Goal: Task Accomplishment & Management: Use online tool/utility

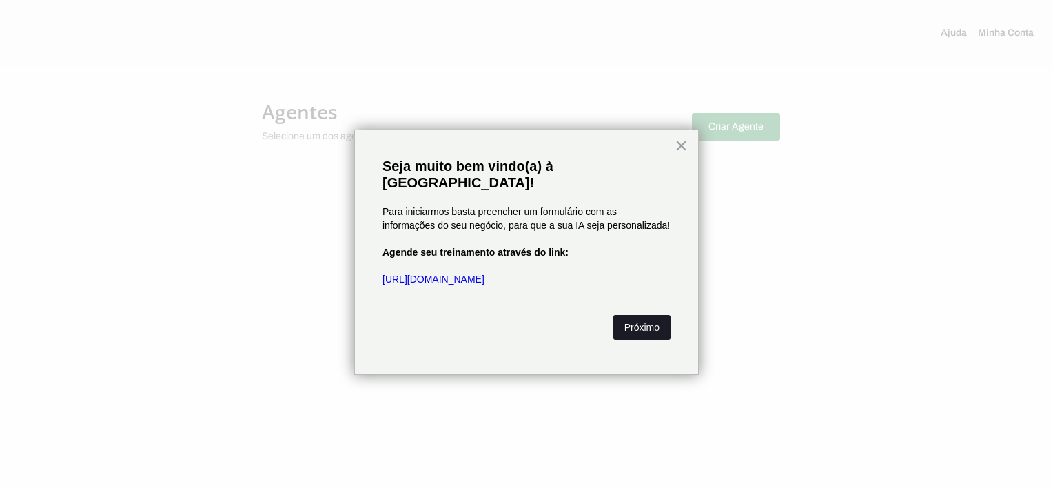
click at [658, 315] on button "Próximo" at bounding box center [642, 327] width 57 height 25
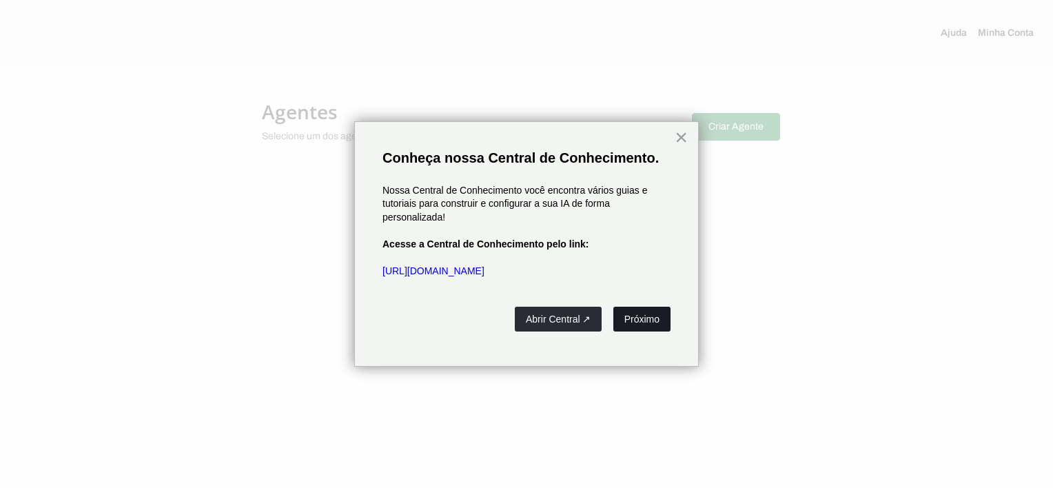
click at [655, 318] on button "Próximo" at bounding box center [642, 319] width 57 height 25
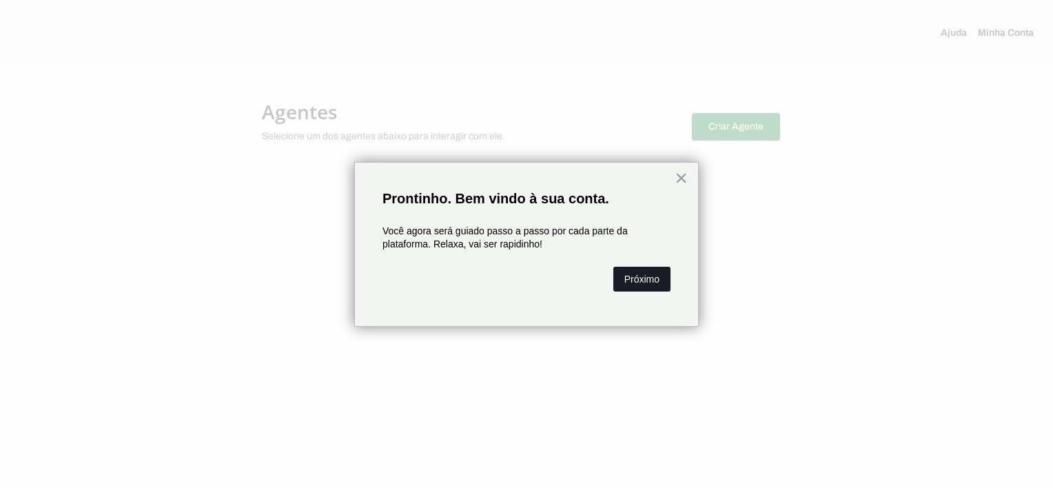
click at [649, 276] on button "Próximo" at bounding box center [642, 279] width 57 height 25
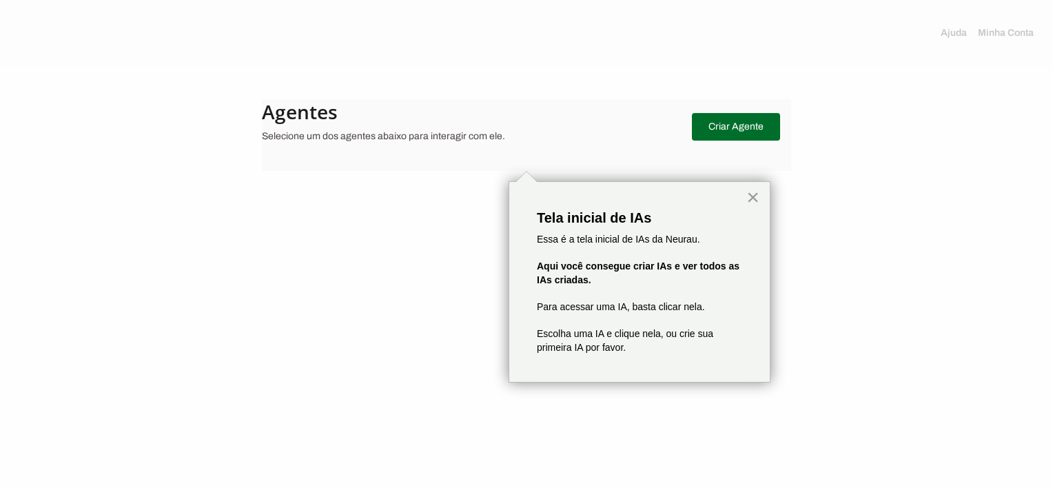
click at [755, 196] on button "×" at bounding box center [753, 197] width 13 height 22
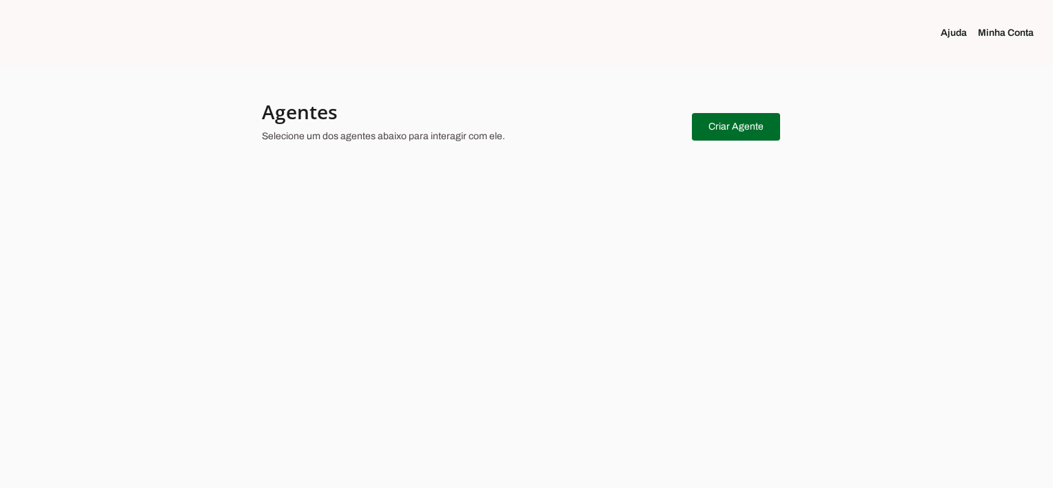
click at [481, 174] on div at bounding box center [526, 244] width 1053 height 488
click at [749, 130] on span at bounding box center [736, 126] width 88 height 33
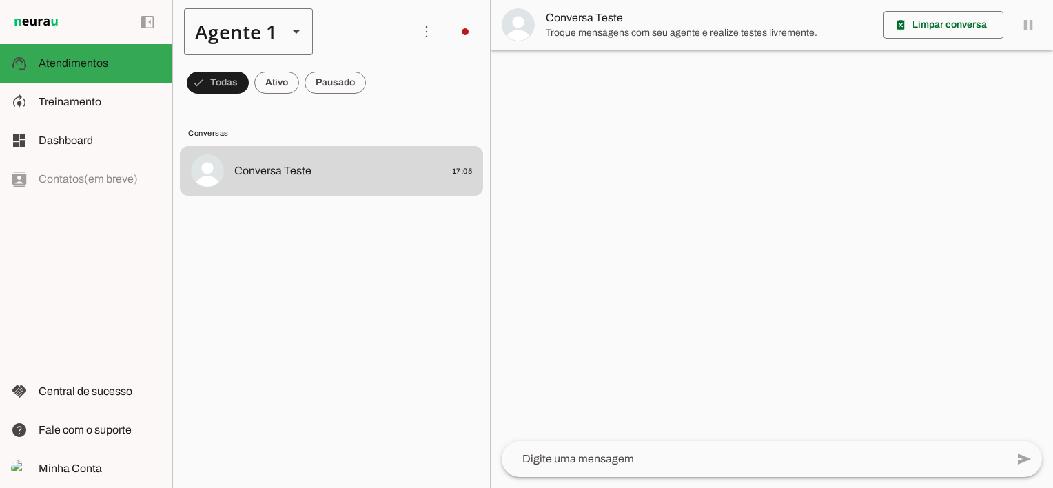
click at [292, 28] on slot at bounding box center [296, 31] width 17 height 17
click at [428, 30] on span at bounding box center [426, 31] width 33 height 33
click at [962, 25] on span at bounding box center [944, 24] width 120 height 33
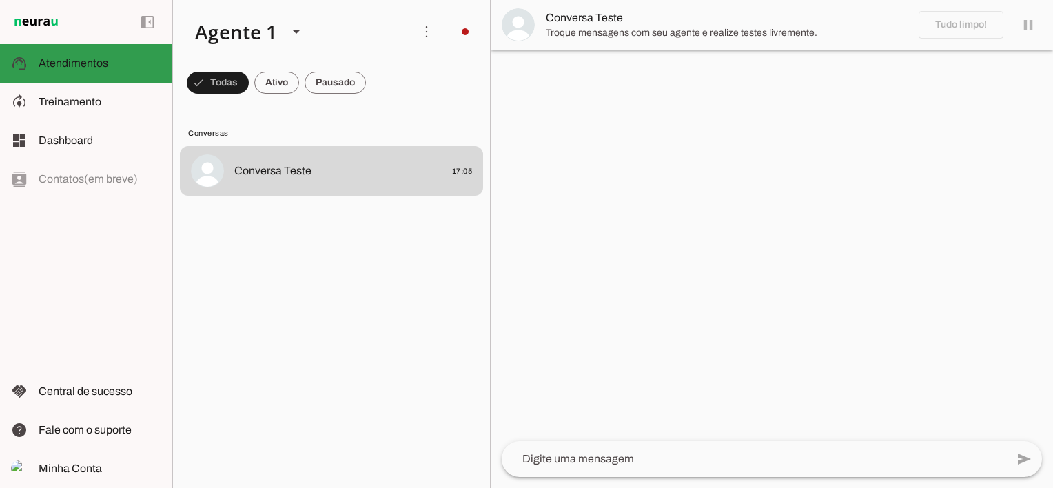
click at [81, 61] on span "Atendimentos" at bounding box center [74, 63] width 70 height 12
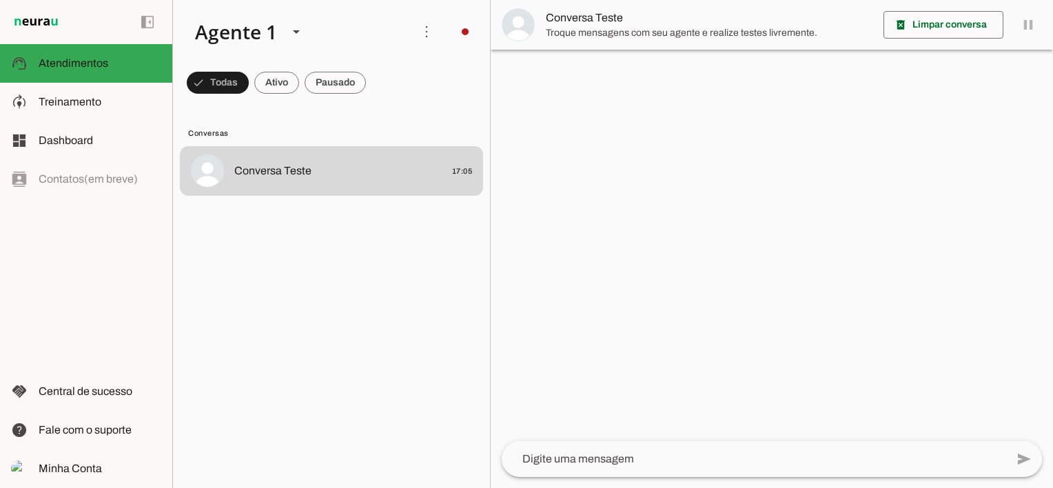
click at [50, 21] on img at bounding box center [36, 22] width 50 height 17
click at [85, 463] on span "Minha Conta" at bounding box center [70, 469] width 63 height 12
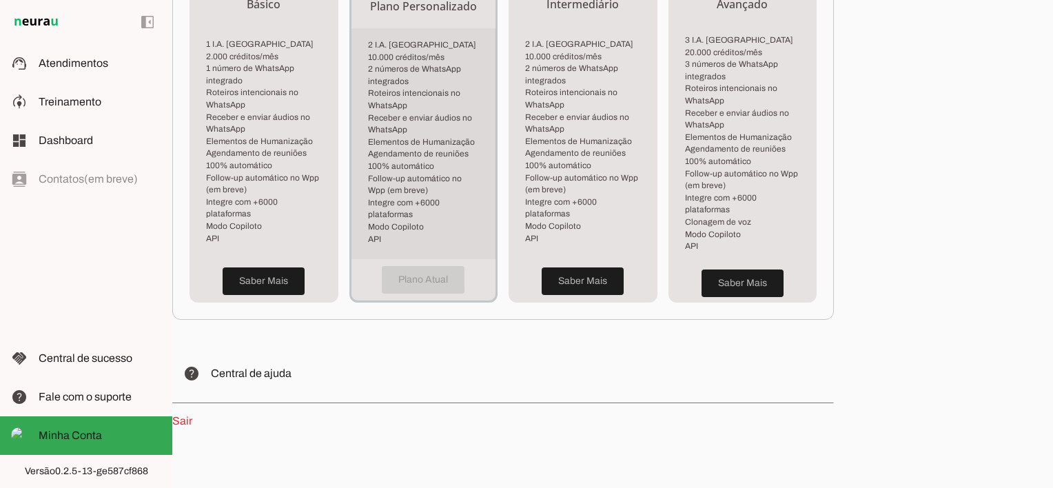
scroll to position [427, 0]
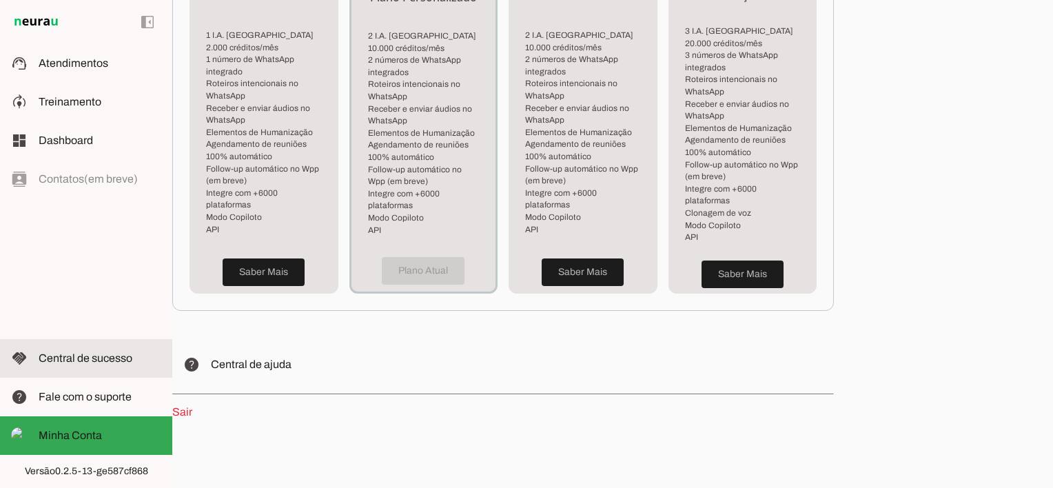
click at [96, 352] on span "Central de sucesso" at bounding box center [86, 358] width 94 height 12
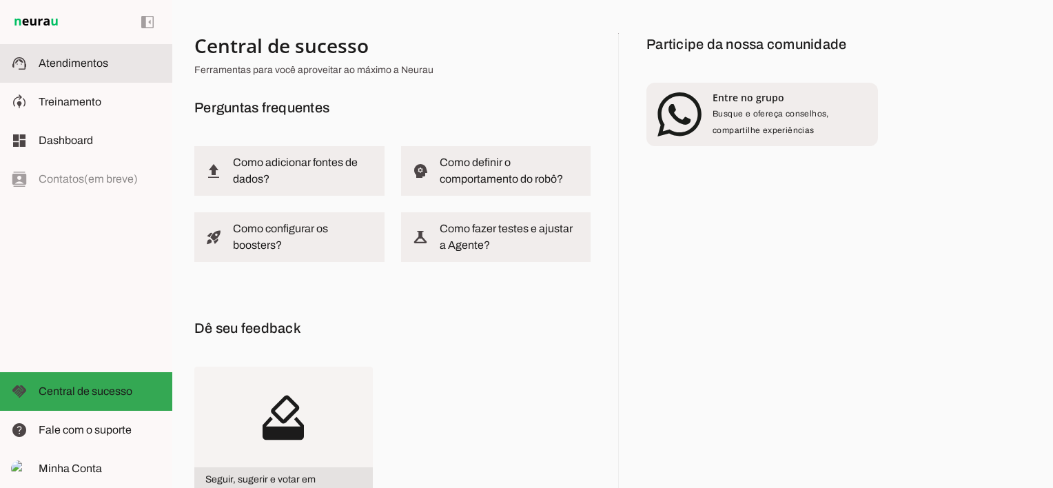
click at [119, 63] on slot at bounding box center [100, 63] width 123 height 17
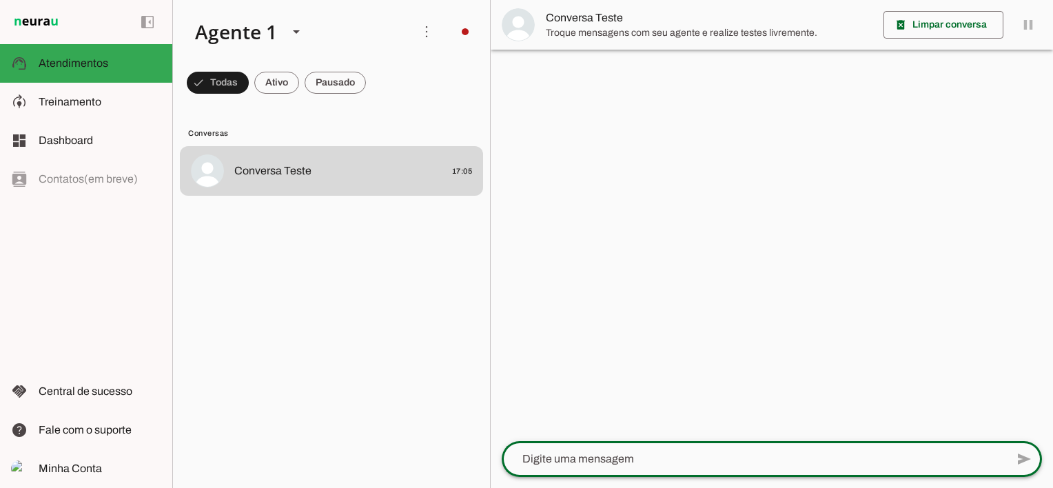
click at [609, 458] on textarea at bounding box center [754, 459] width 505 height 17
type textarea "Olá"
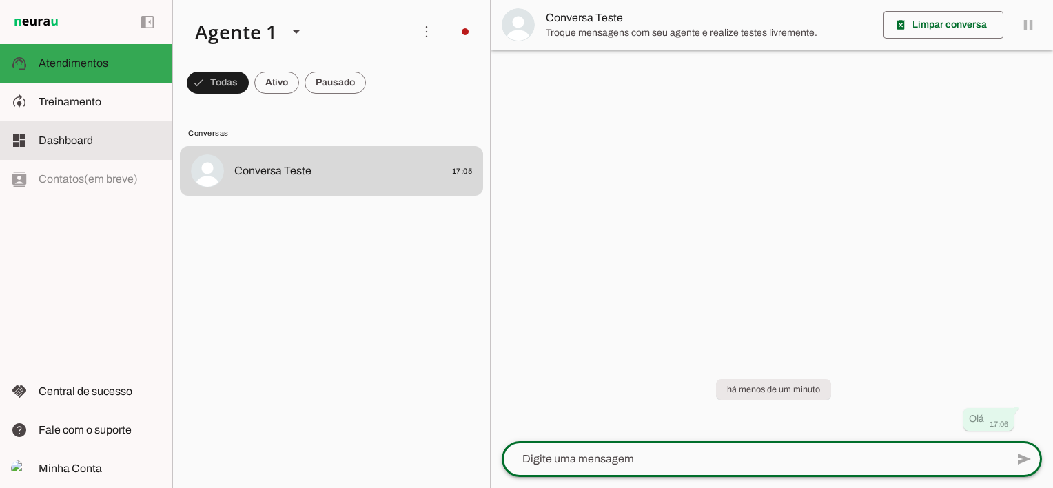
click at [74, 141] on span "Dashboard" at bounding box center [66, 140] width 54 height 12
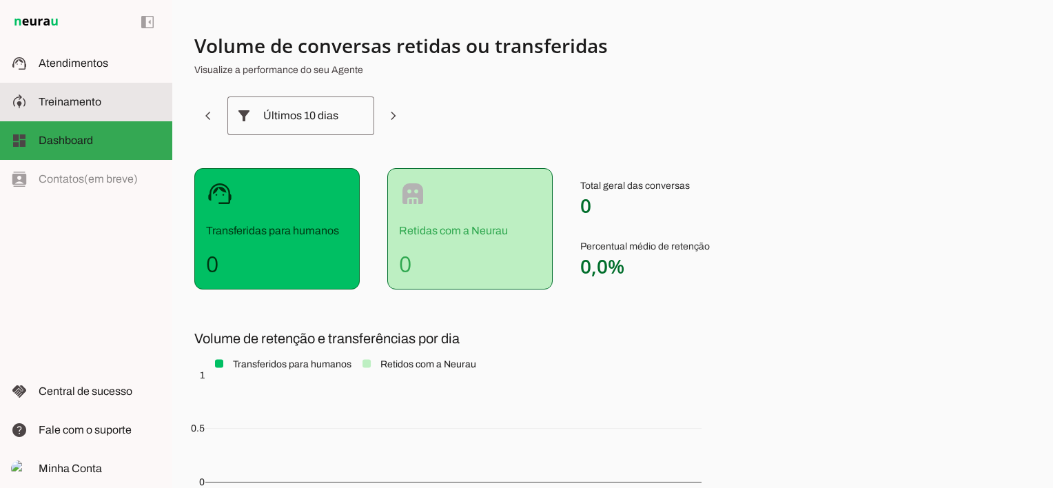
click at [77, 105] on span "Treinamento" at bounding box center [70, 102] width 63 height 12
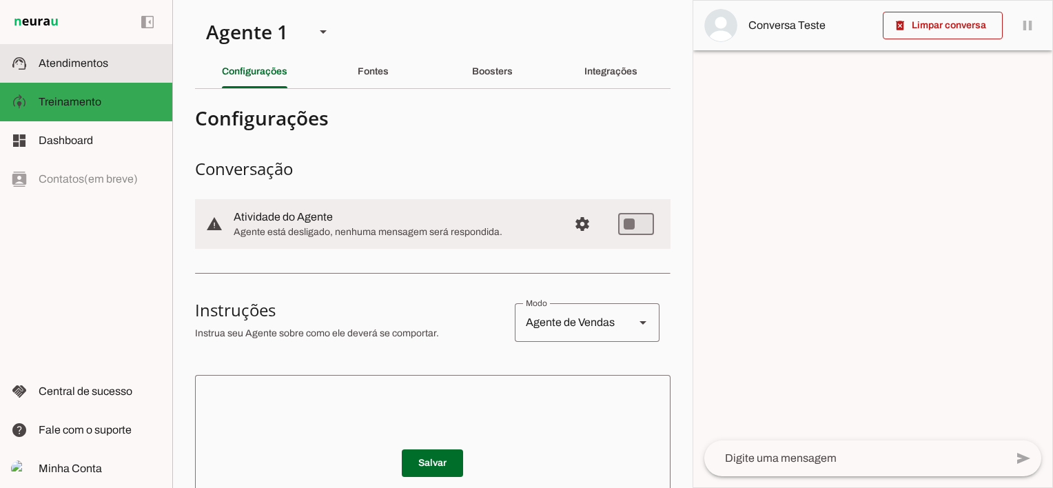
click at [85, 52] on md-item "support_agent Atendimentos Atendimentos" at bounding box center [86, 63] width 172 height 39
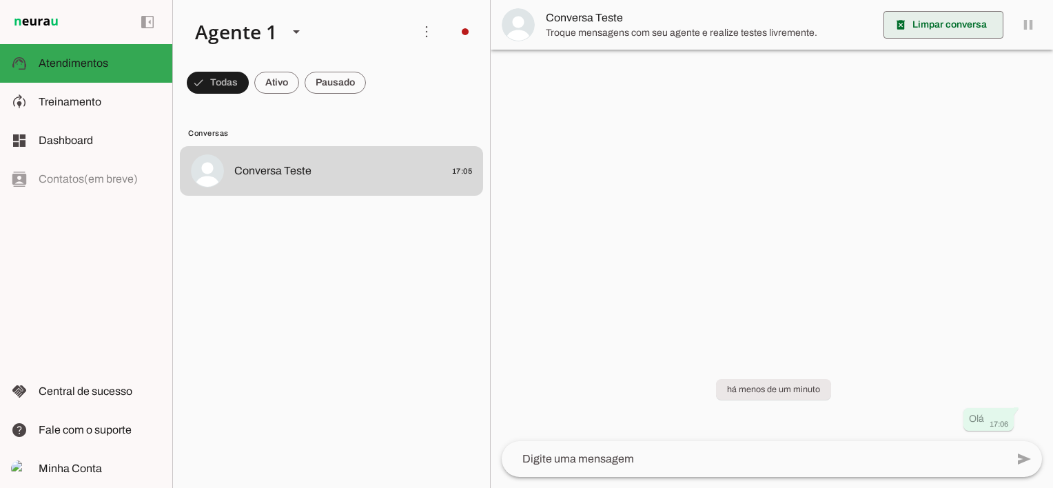
click at [979, 29] on span at bounding box center [944, 24] width 120 height 33
